Goal: Navigation & Orientation: Go to known website

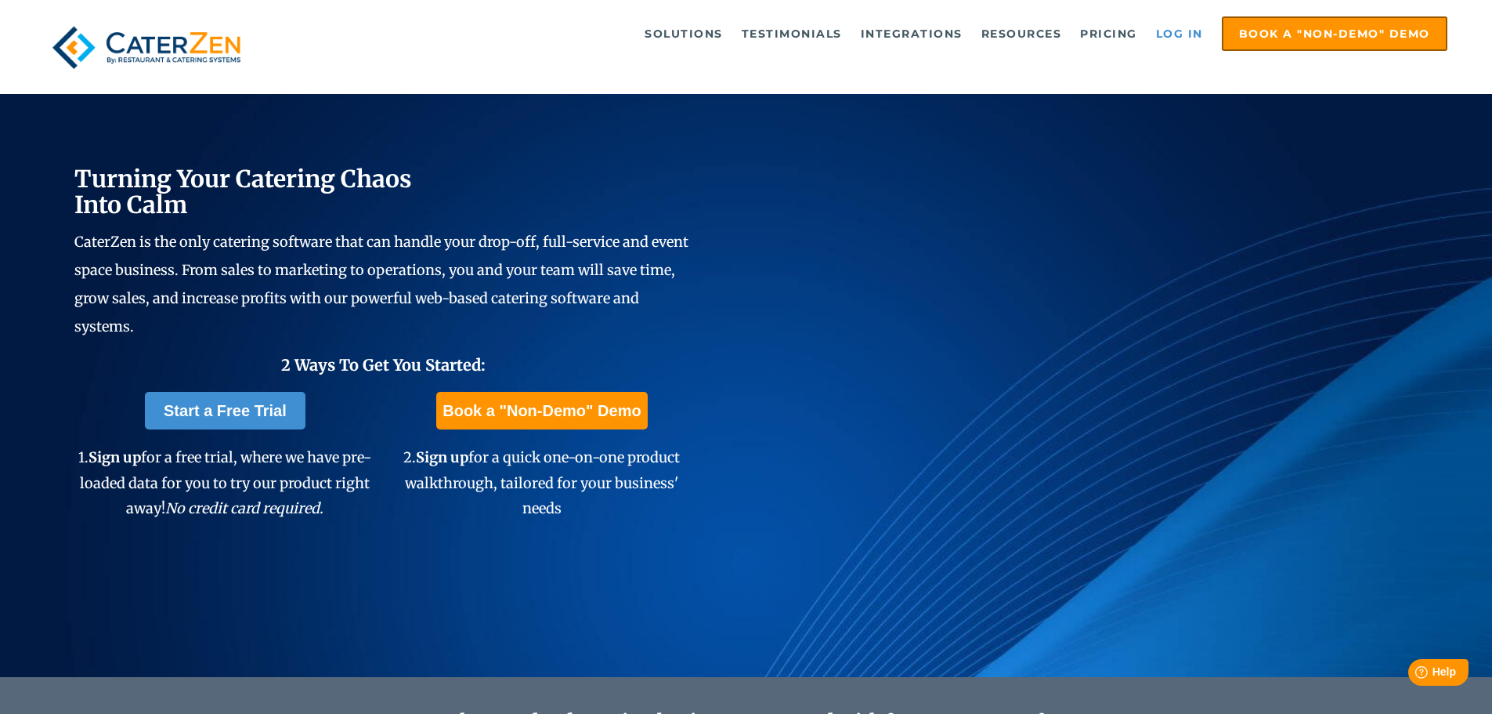
click at [1187, 28] on link "Log in" at bounding box center [1179, 33] width 63 height 31
